Goal: Find specific page/section: Find specific page/section

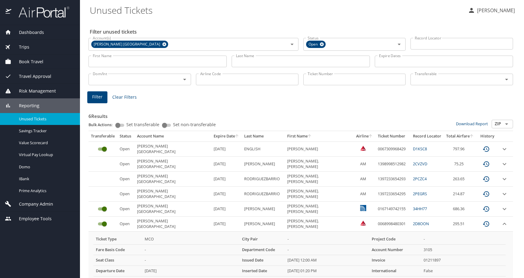
click at [36, 30] on span "Dashboards" at bounding box center [27, 32] width 33 height 7
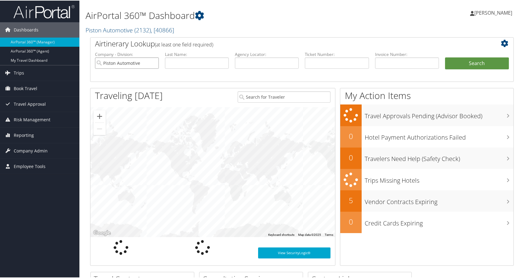
click at [155, 63] on input "Piston Automotive" at bounding box center [127, 62] width 64 height 11
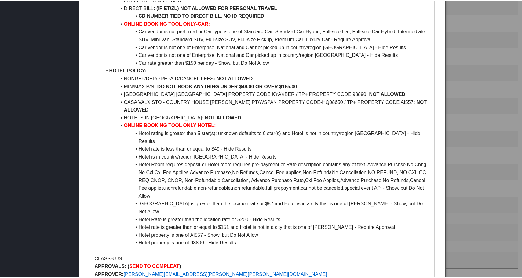
scroll to position [580, 0]
